Goal: Information Seeking & Learning: Learn about a topic

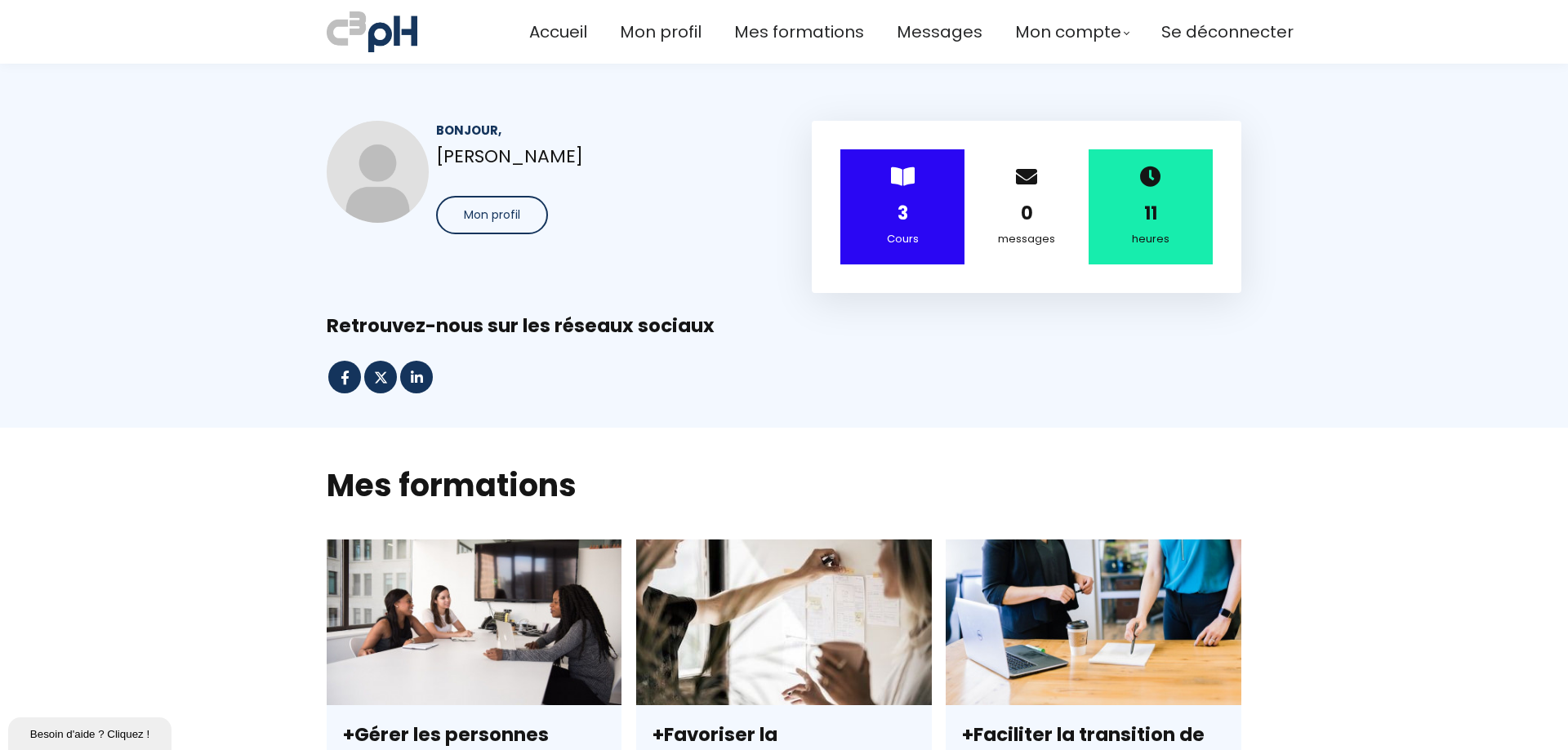
click at [902, 172] on span at bounding box center [902, 176] width 24 height 21
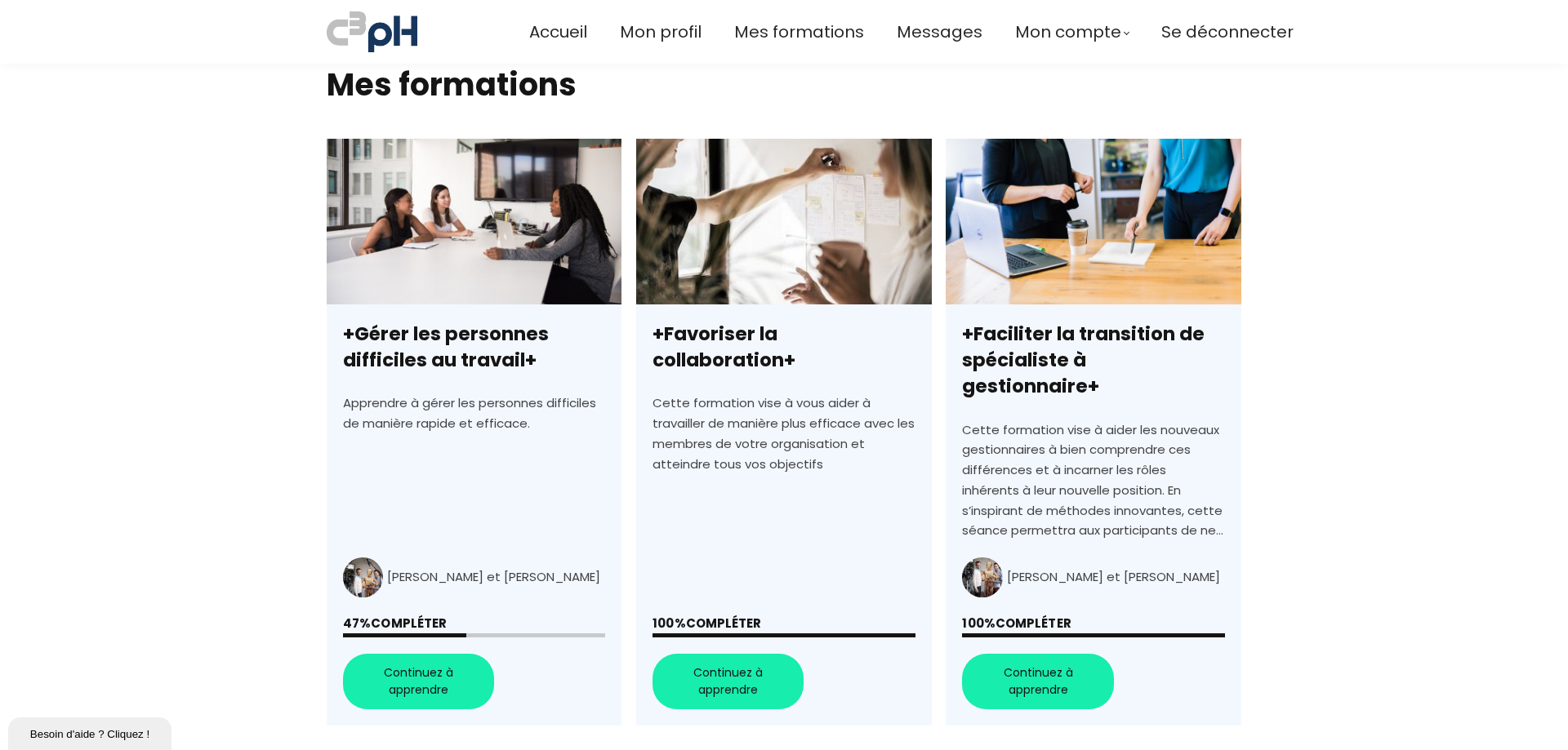
scroll to position [408, 0]
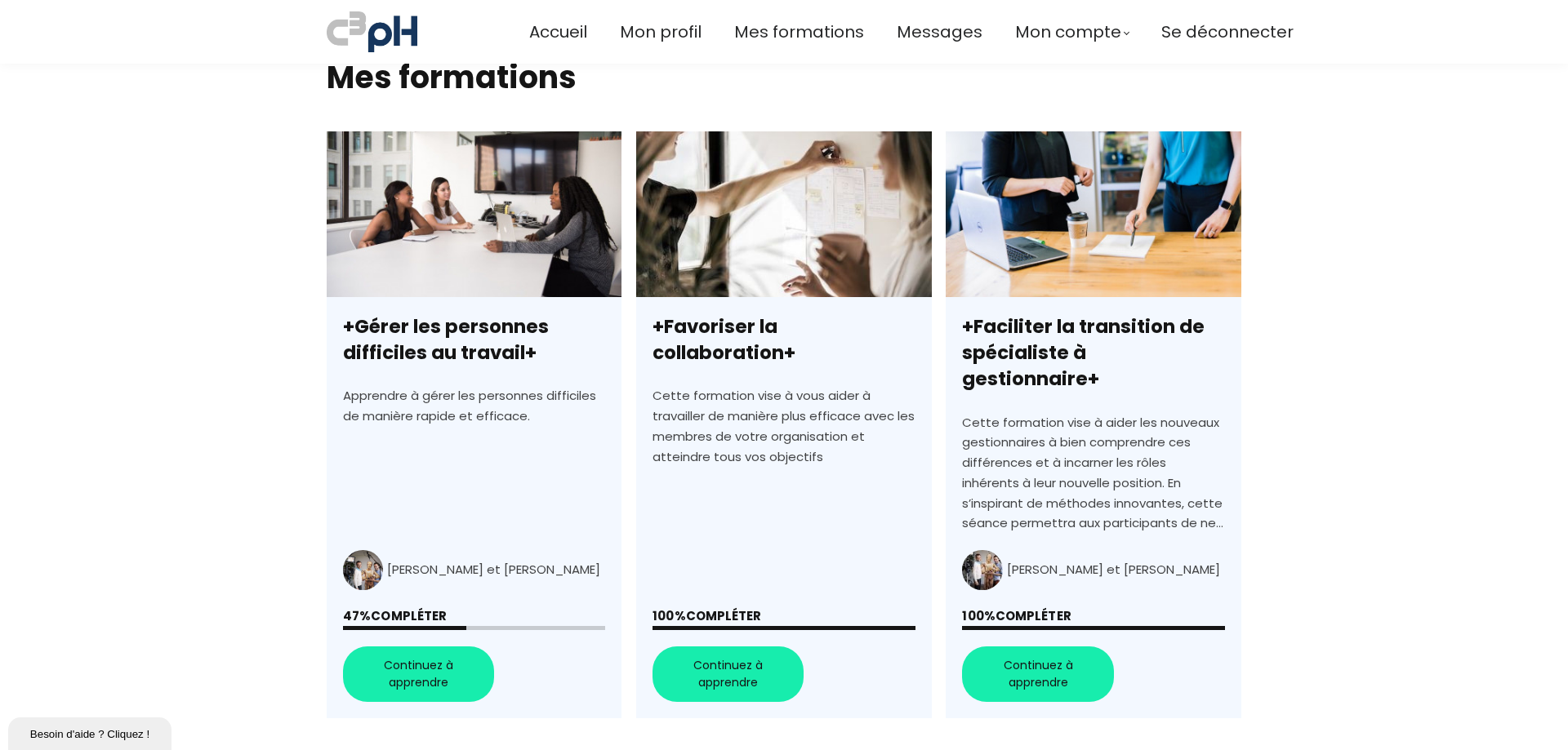
click at [435, 640] on link "+Gérer les personnes difficiles au travail+" at bounding box center [474, 424] width 295 height 587
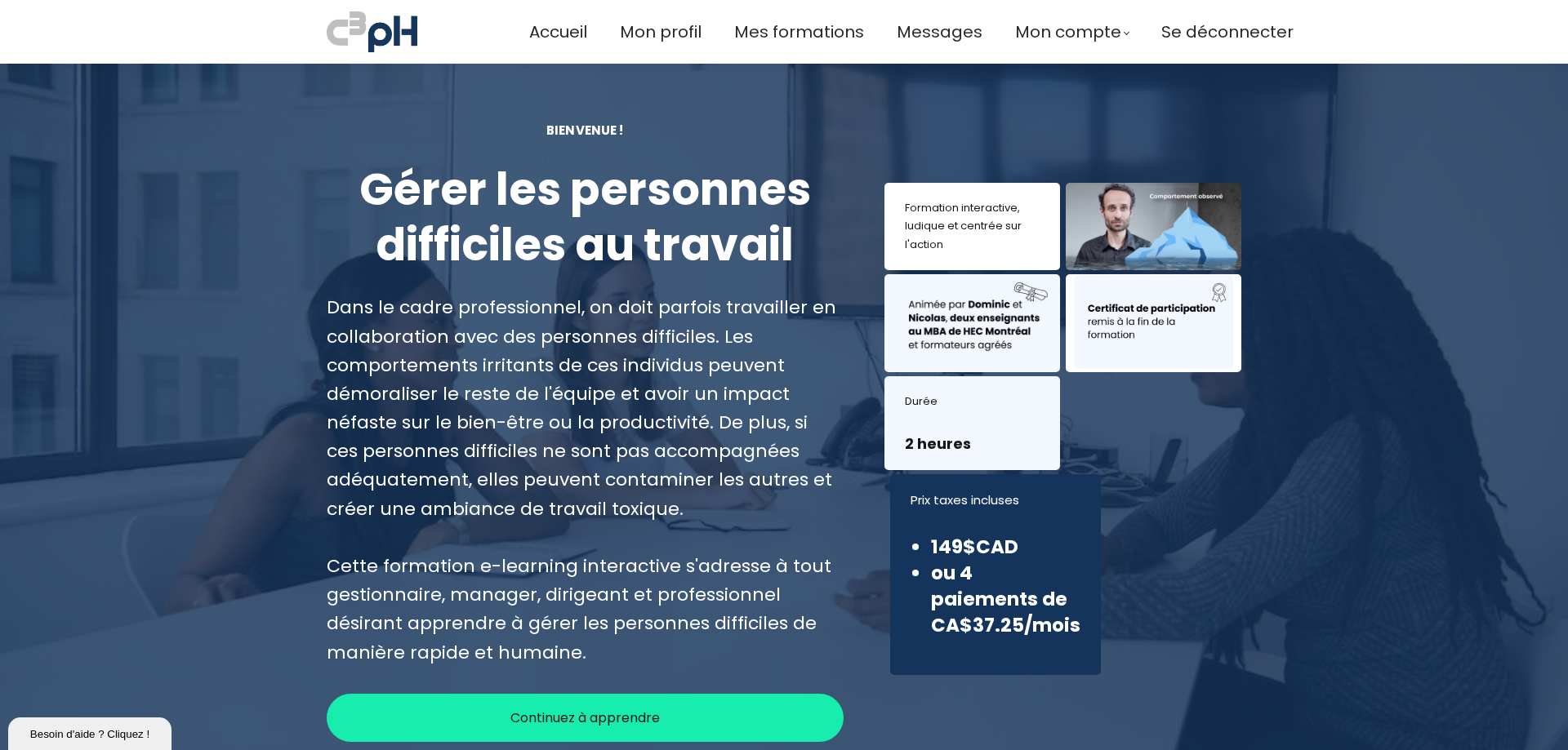
click at [582, 725] on span "Continuez à apprendre" at bounding box center [585, 717] width 149 height 20
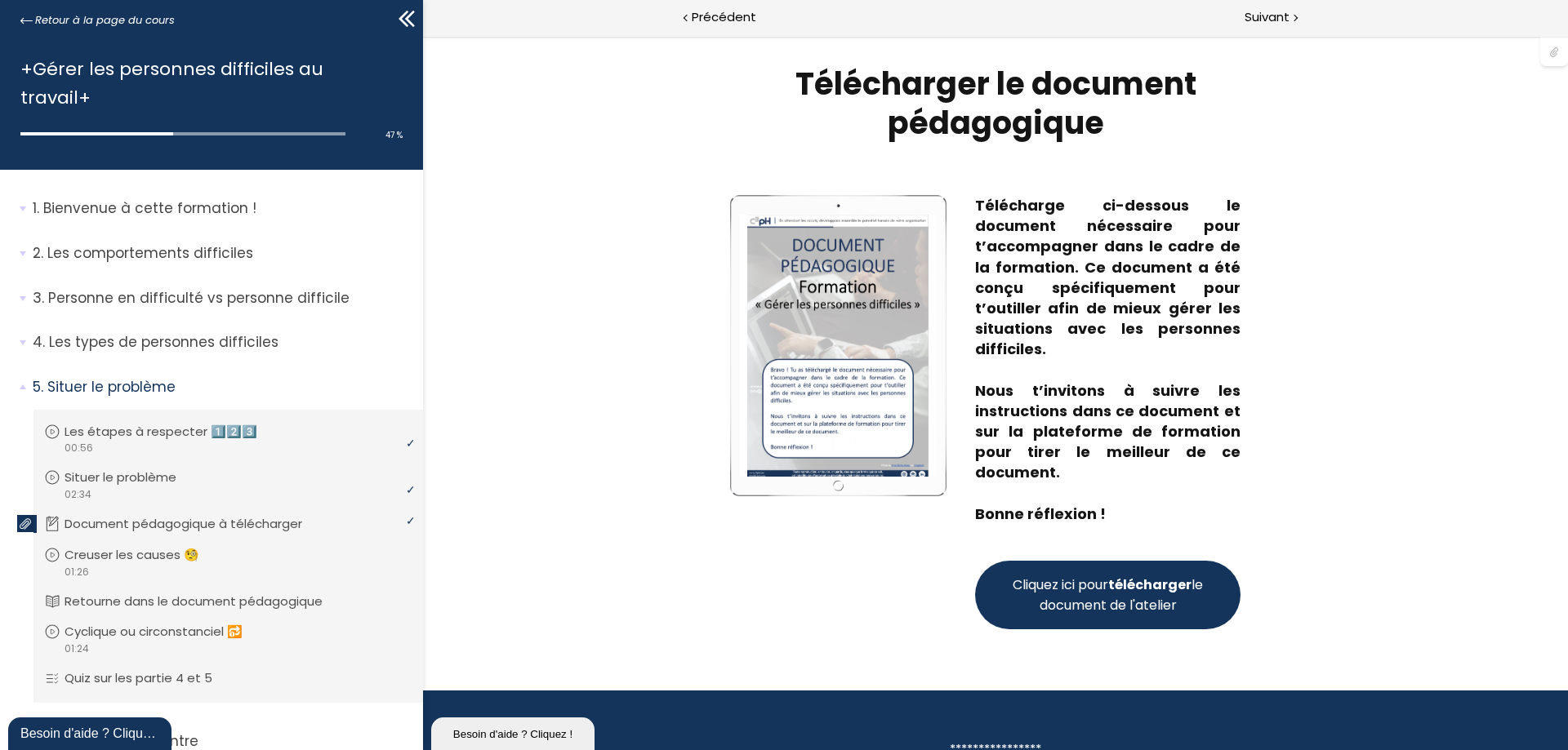
click at [1145, 579] on strong "télécharger" at bounding box center [1149, 584] width 83 height 19
click at [125, 546] on p "Creuser les causes 🧐" at bounding box center [148, 555] width 159 height 18
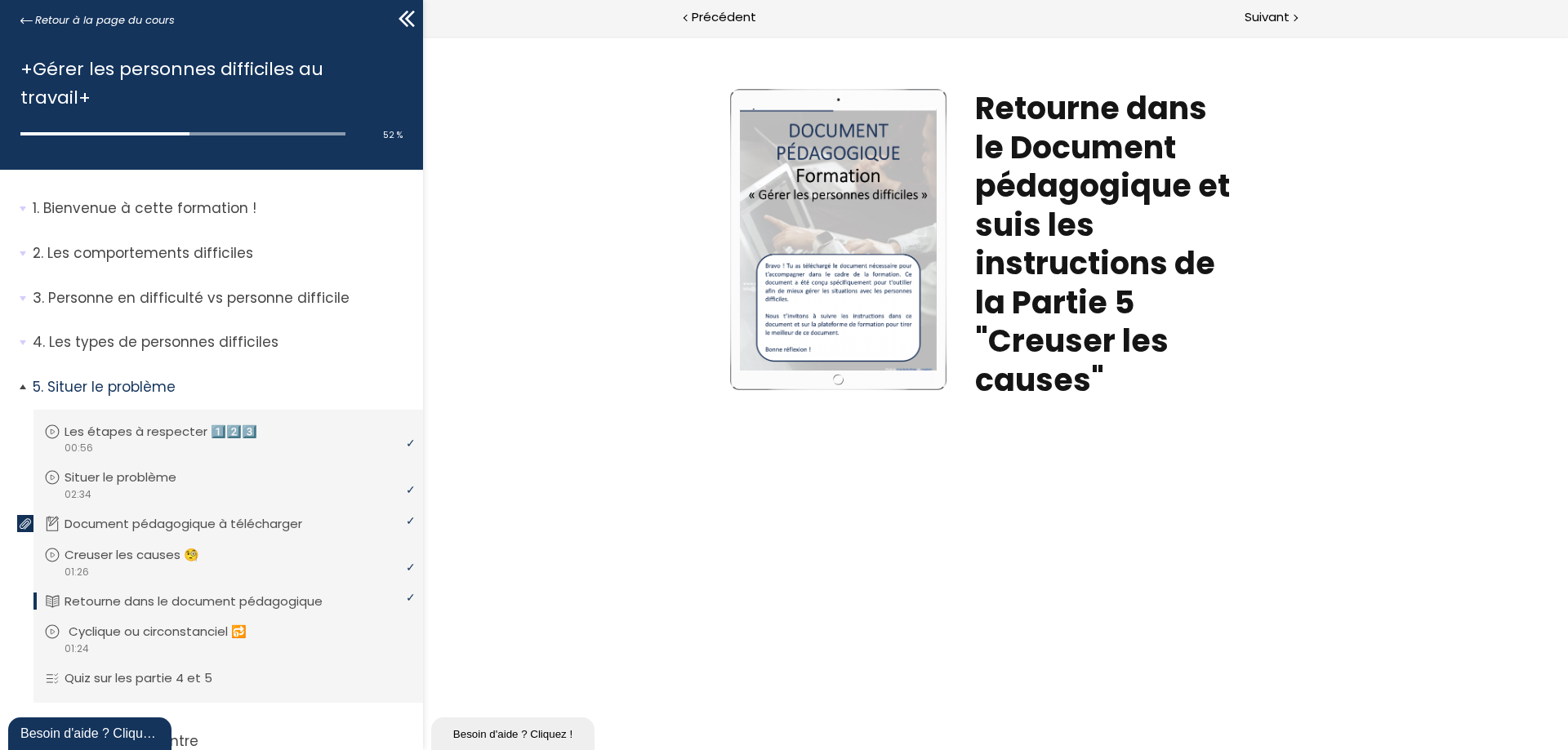
click at [146, 623] on p "Cyclique ou circonstanciel 🔂" at bounding box center [169, 632] width 202 height 18
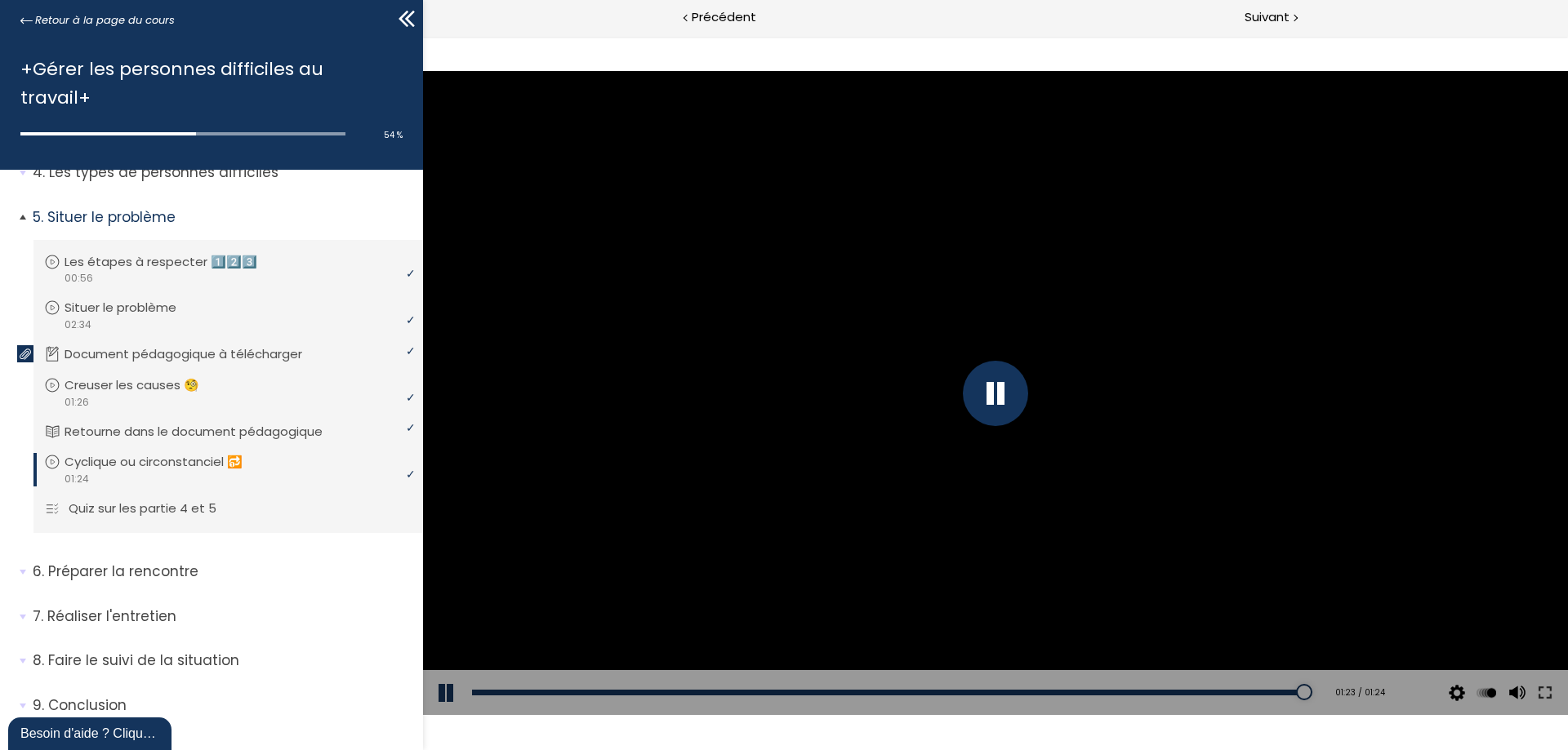
scroll to position [171, 0]
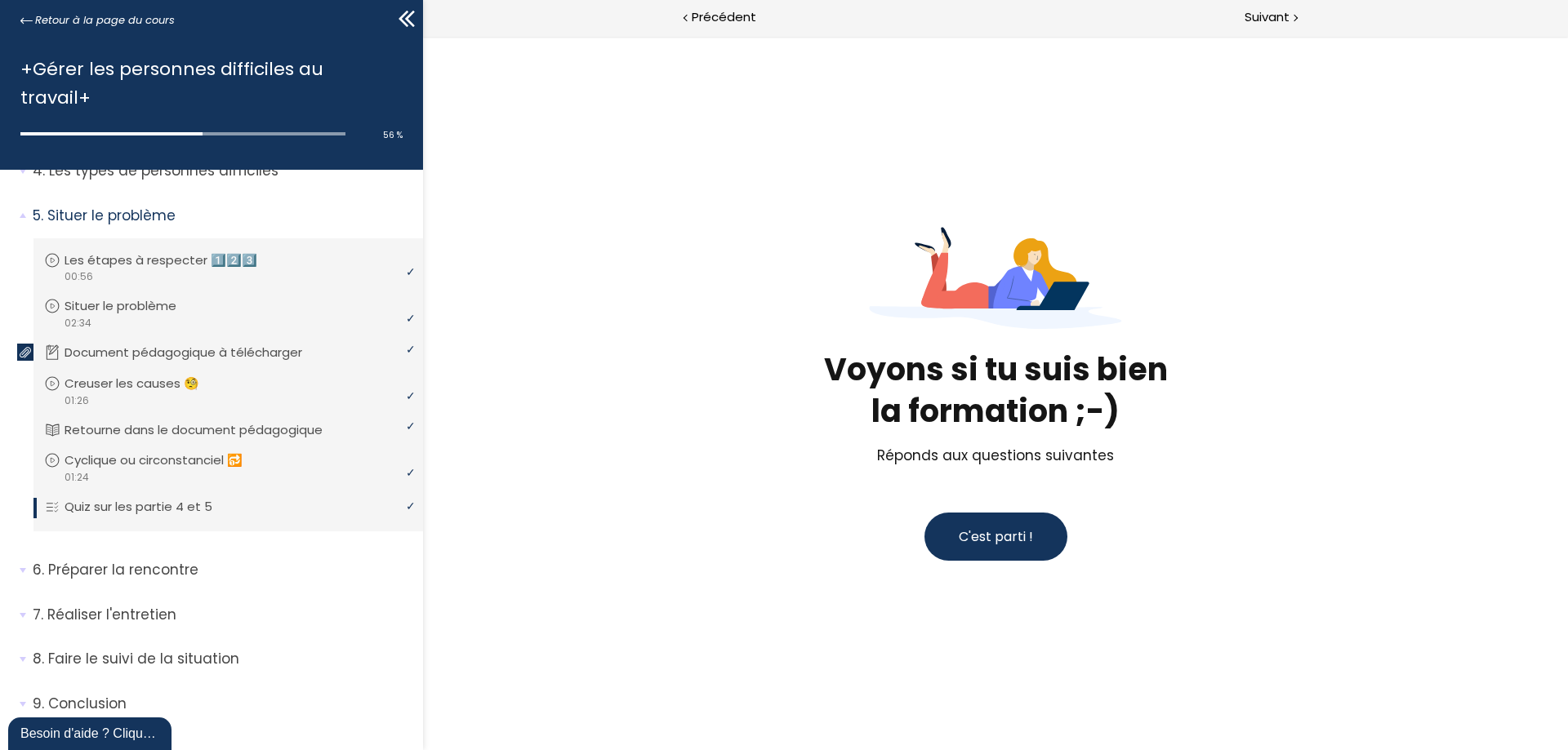
click at [1019, 542] on span "C'est parti !" at bounding box center [996, 536] width 75 height 19
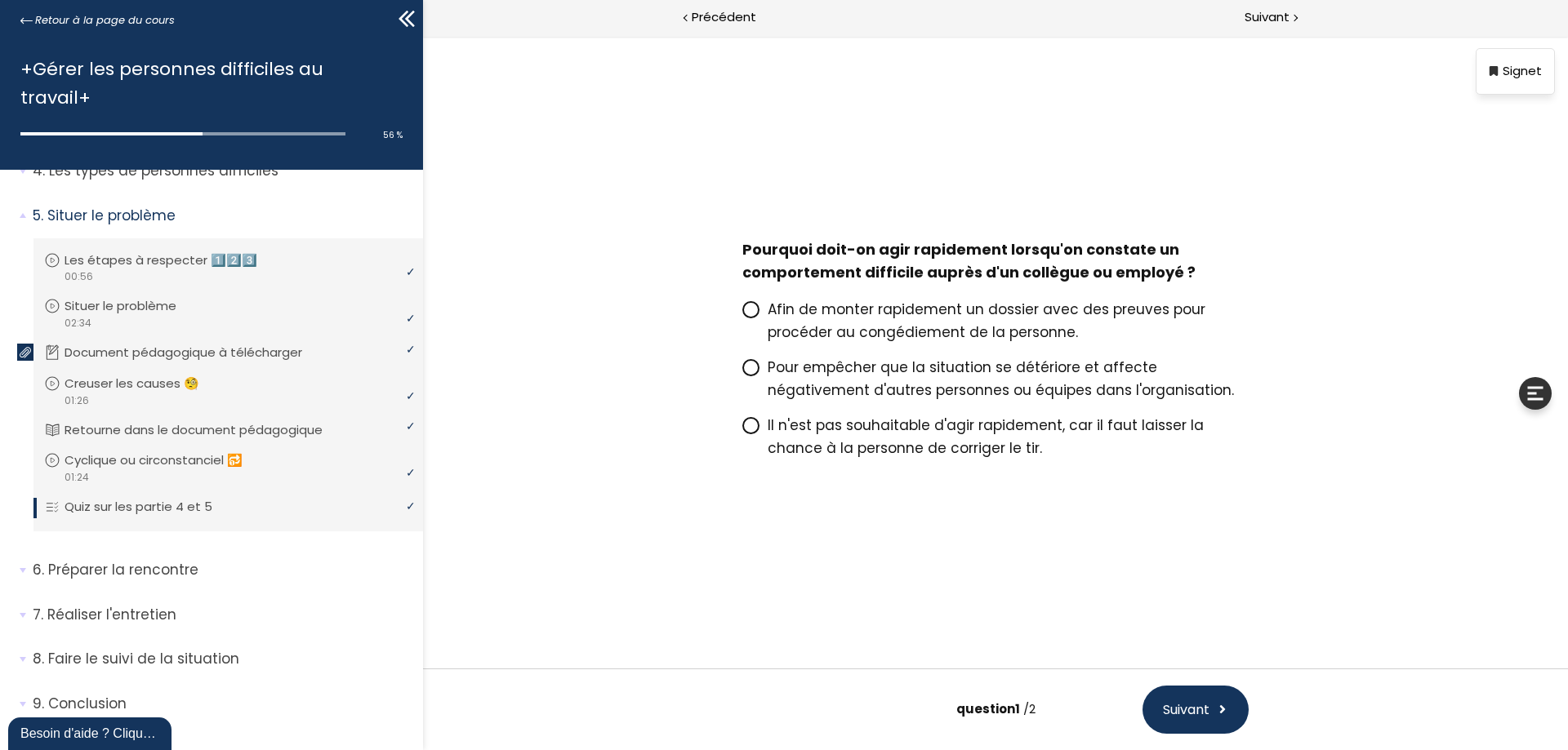
click at [752, 370] on icon at bounding box center [750, 367] width 10 height 10
click at [742, 372] on input "Pour empêcher que la situation se détériore et affecte négativement d'autres pe…" at bounding box center [742, 372] width 0 height 0
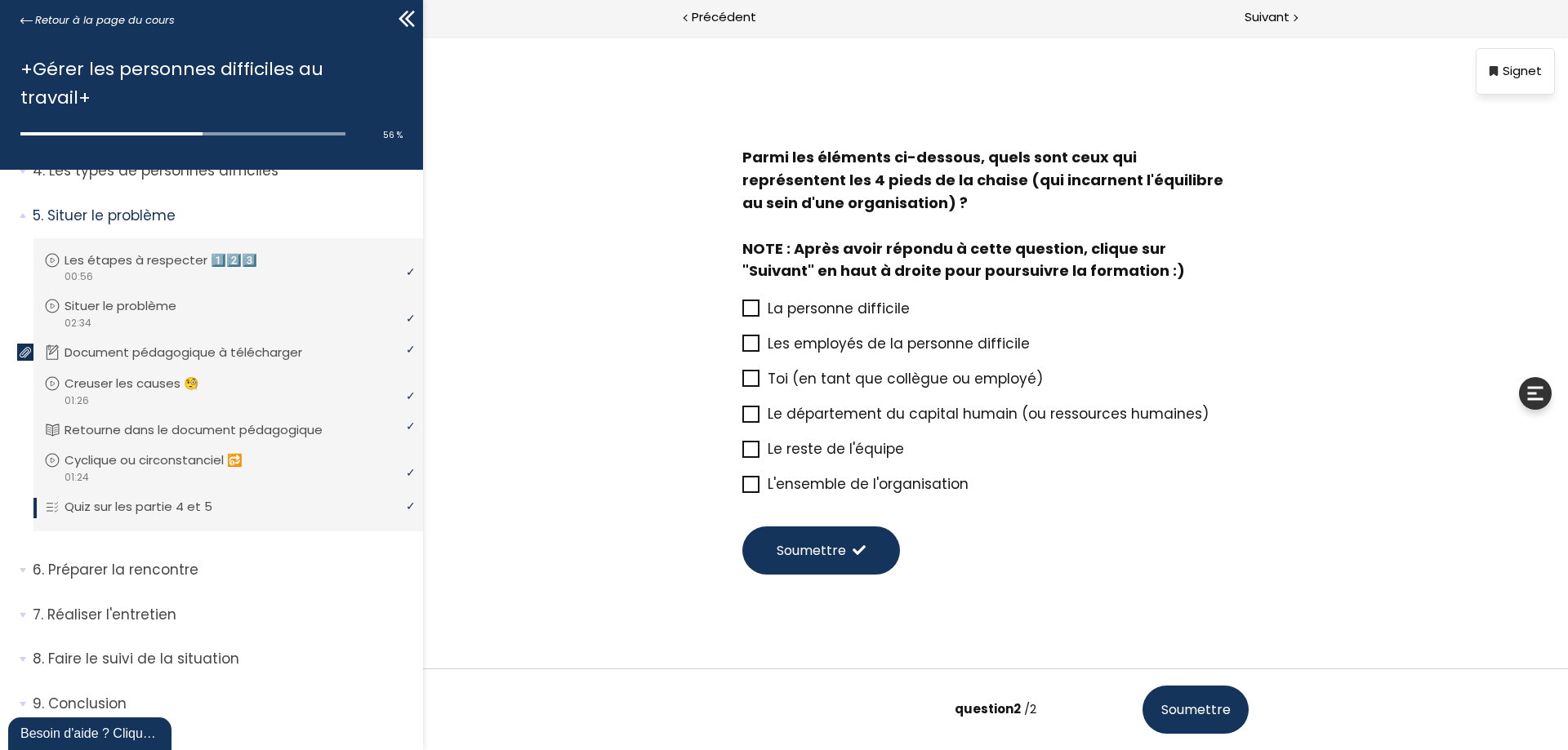
scroll to position [25, 0]
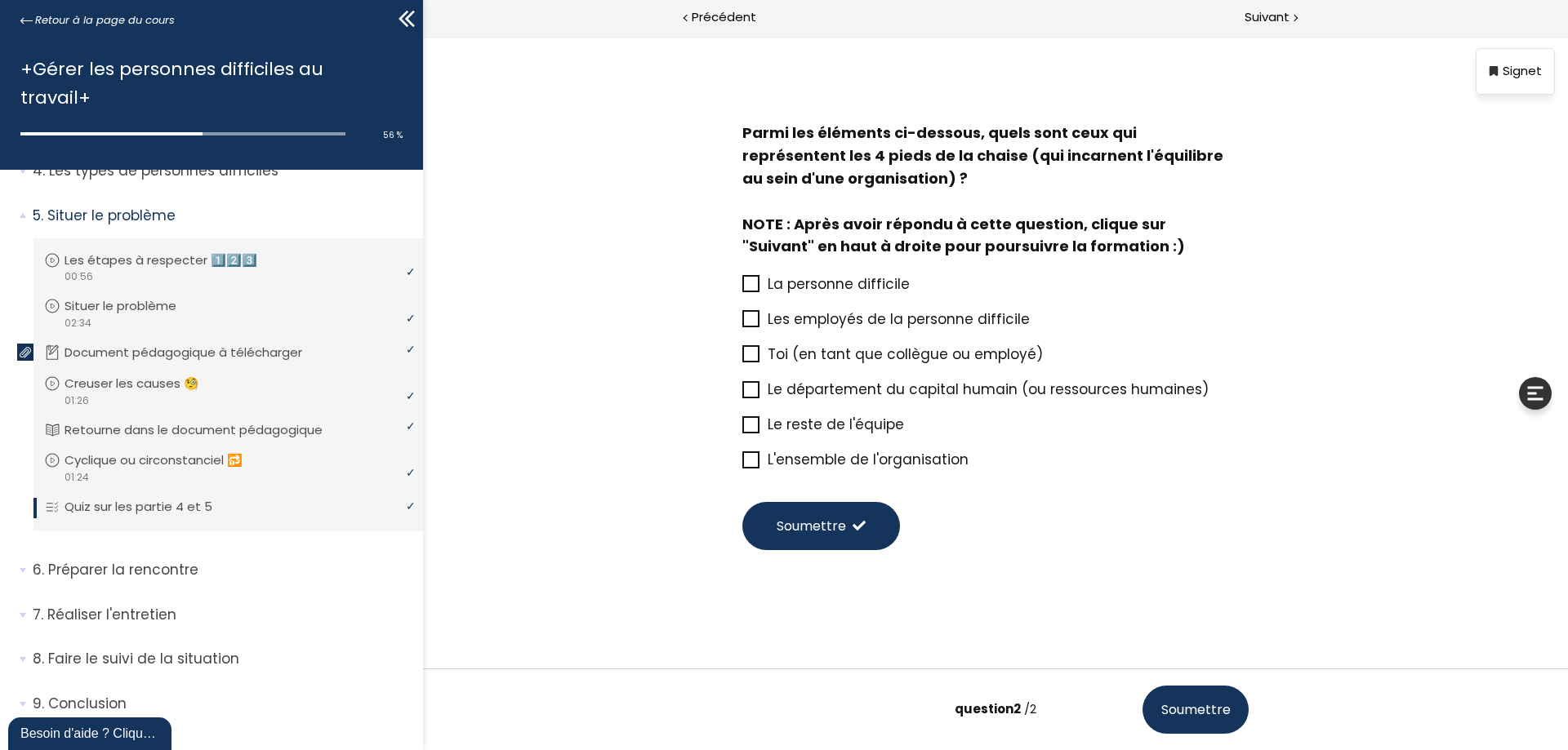
click at [747, 458] on icon at bounding box center [751, 460] width 13 height 13
click at [742, 464] on input "L'ensemble de l'organisation" at bounding box center [742, 464] width 0 height 0
click at [826, 528] on span "Soumettre" at bounding box center [811, 526] width 69 height 20
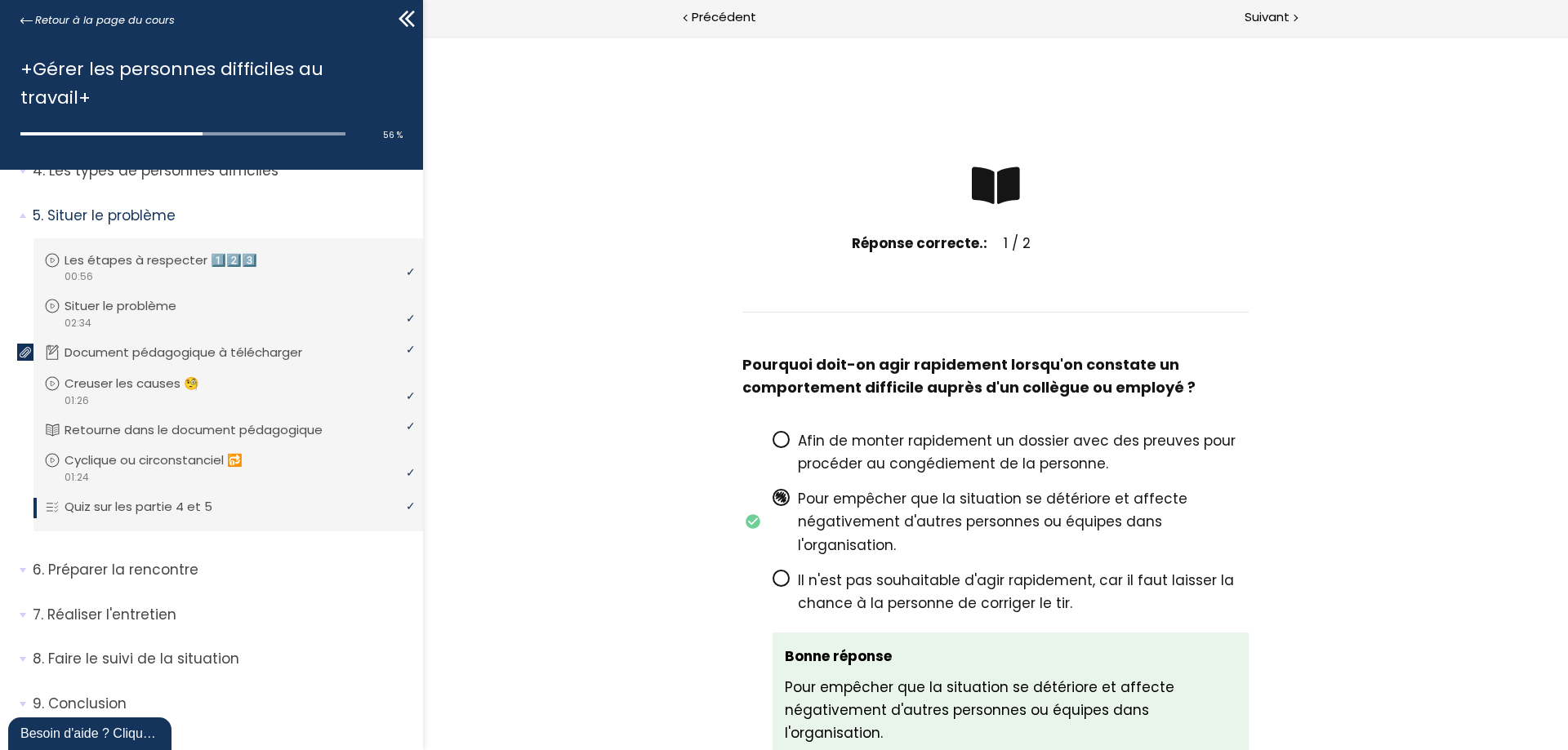
scroll to position [0, 0]
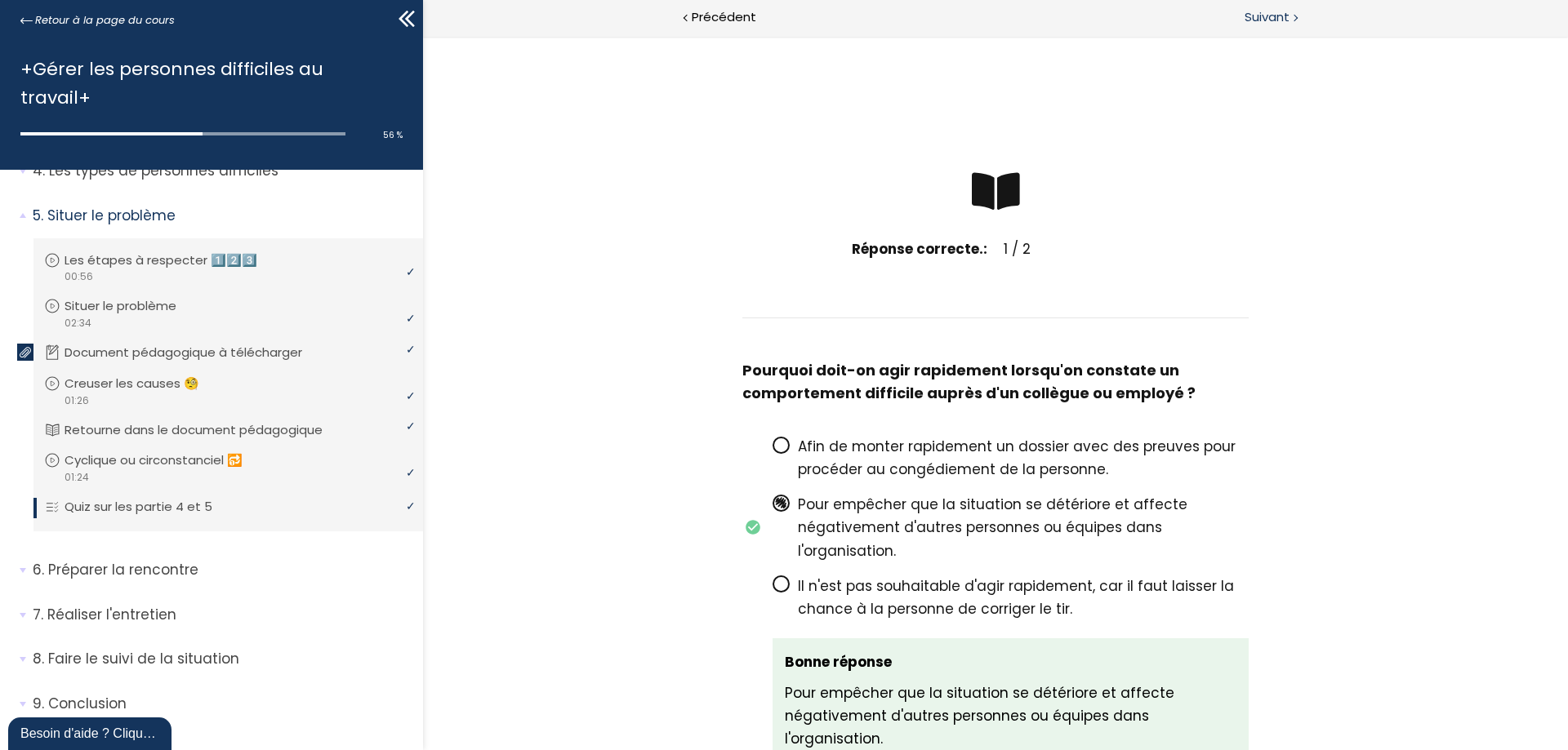
click at [1264, 19] on span "Suivant" at bounding box center [1267, 17] width 45 height 20
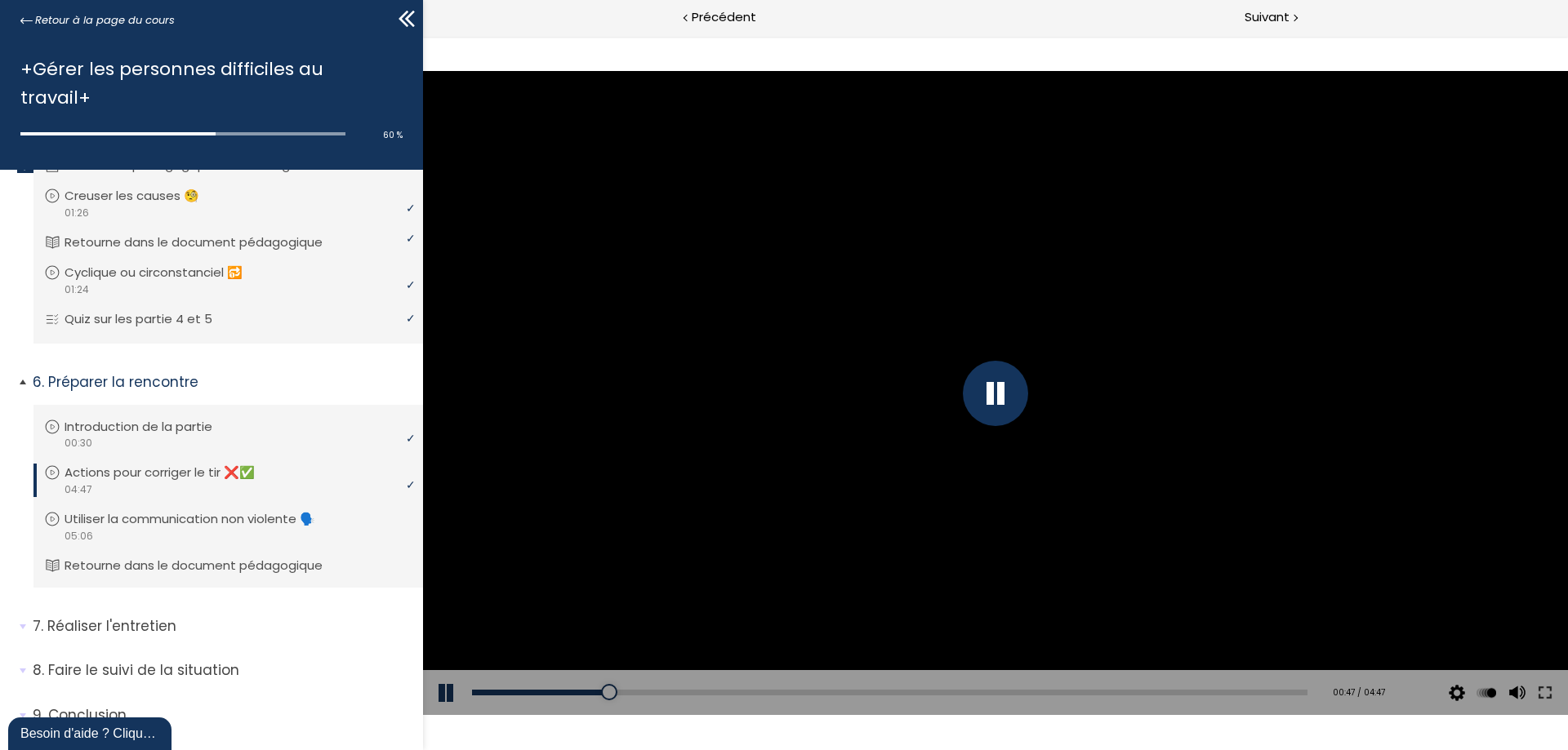
scroll to position [370, 0]
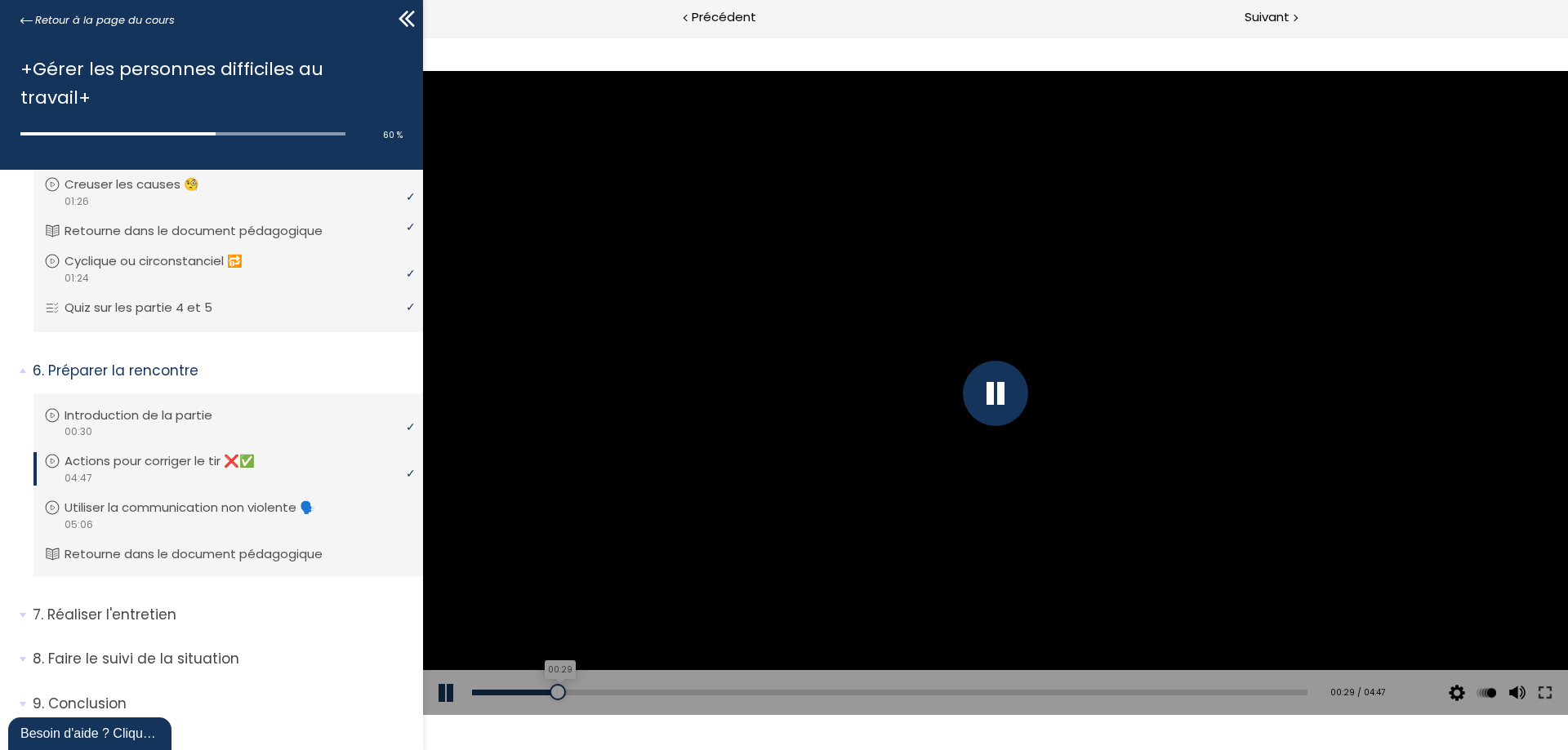
click at [556, 694] on div "00:29" at bounding box center [889, 693] width 835 height 5
click at [611, 691] on div "00:48" at bounding box center [889, 693] width 835 height 5
click at [759, 691] on div "01:40" at bounding box center [889, 693] width 835 height 5
click at [626, 692] on div "00:53" at bounding box center [889, 693] width 835 height 5
click at [252, 452] on p "Actions pour corriger le tir ❌✅" at bounding box center [176, 461] width 215 height 18
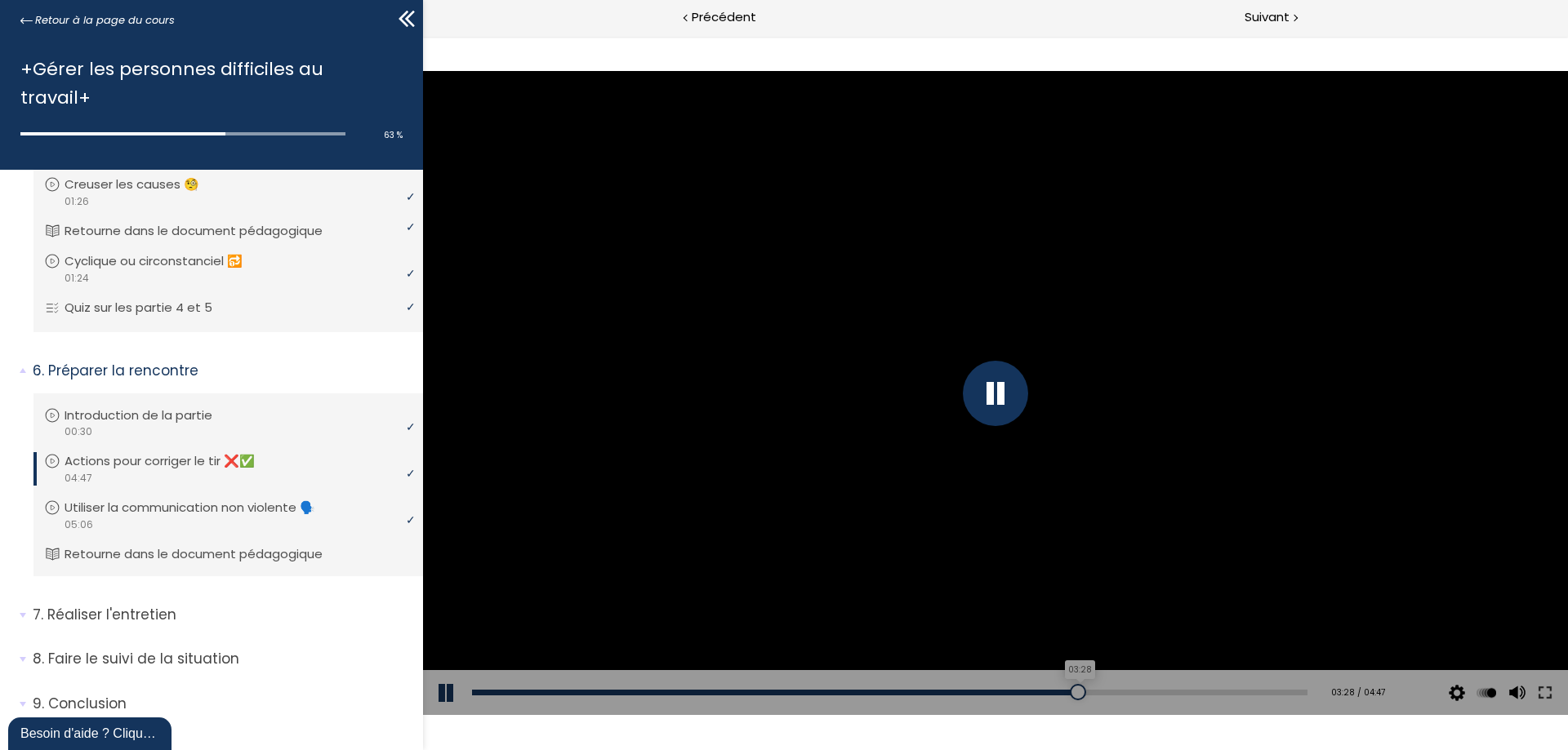
click at [1069, 692] on div "03:28" at bounding box center [889, 693] width 835 height 5
click at [549, 691] on div "00:26" at bounding box center [889, 693] width 835 height 5
click at [1245, 691] on div "04:30" at bounding box center [889, 693] width 835 height 5
click at [567, 691] on div "00:35" at bounding box center [889, 693] width 835 height 5
click at [443, 694] on button at bounding box center [447, 693] width 49 height 46
